Goal: Find specific page/section: Find specific page/section

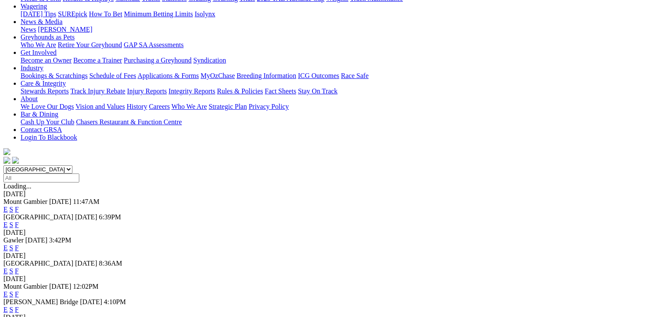
scroll to position [171, 0]
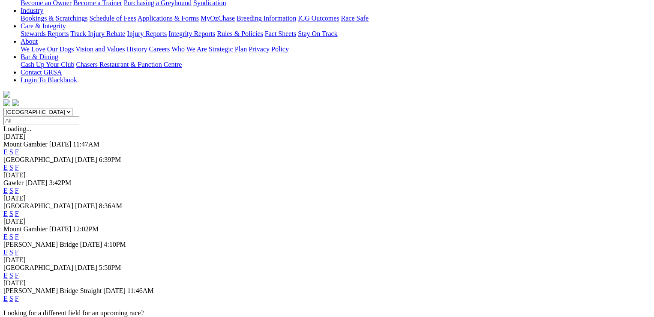
click at [19, 187] on link "F" at bounding box center [17, 190] width 4 height 7
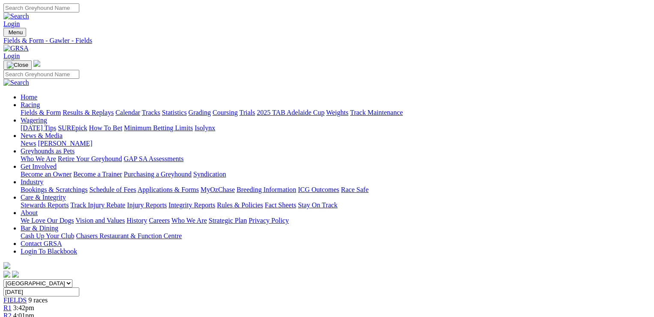
click at [42, 109] on link "Fields & Form" at bounding box center [41, 112] width 40 height 7
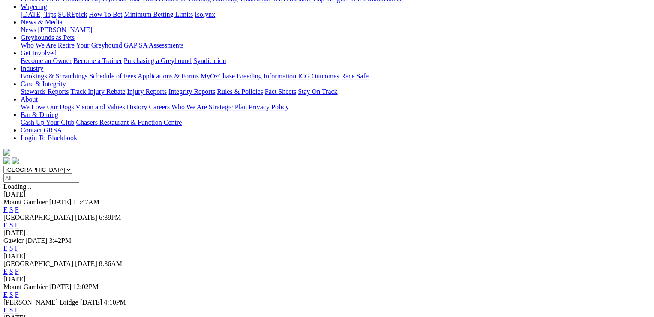
scroll to position [129, 0]
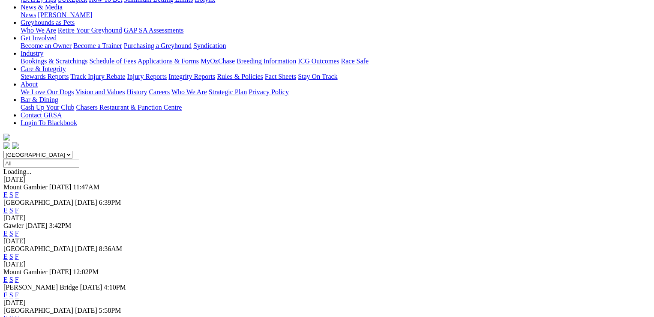
click at [19, 253] on link "F" at bounding box center [17, 256] width 4 height 7
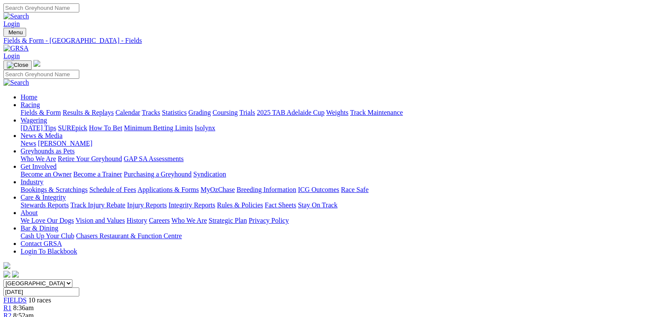
click at [30, 109] on link "Fields & Form" at bounding box center [41, 112] width 40 height 7
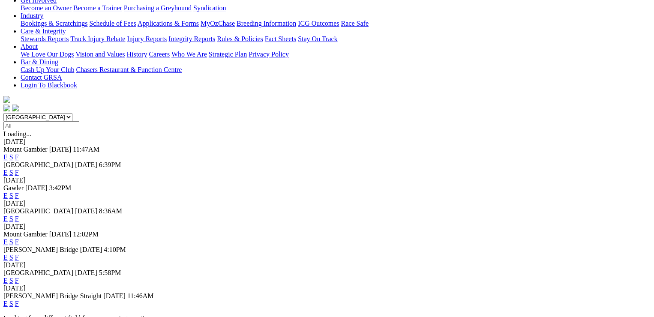
scroll to position [171, 0]
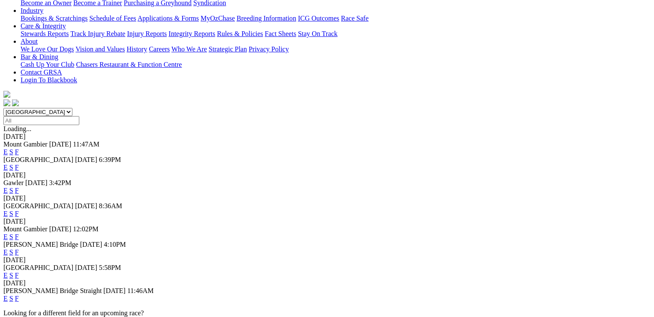
click at [19, 249] on link "F" at bounding box center [17, 252] width 4 height 7
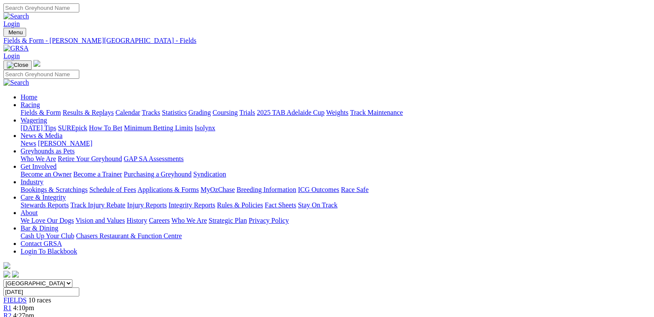
click at [31, 109] on link "Fields & Form" at bounding box center [41, 112] width 40 height 7
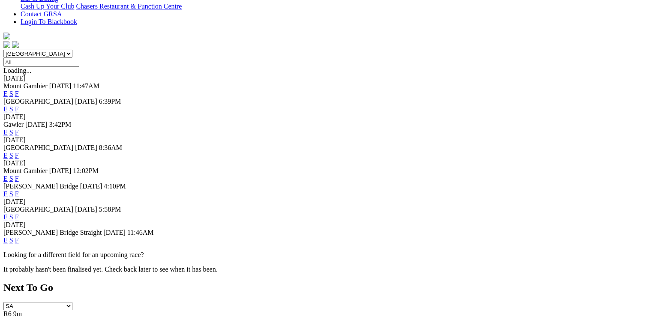
scroll to position [257, 0]
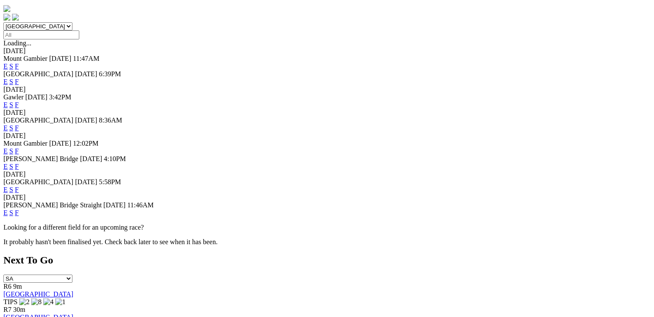
click at [19, 186] on link "F" at bounding box center [17, 189] width 4 height 7
